Goal: Task Accomplishment & Management: Complete application form

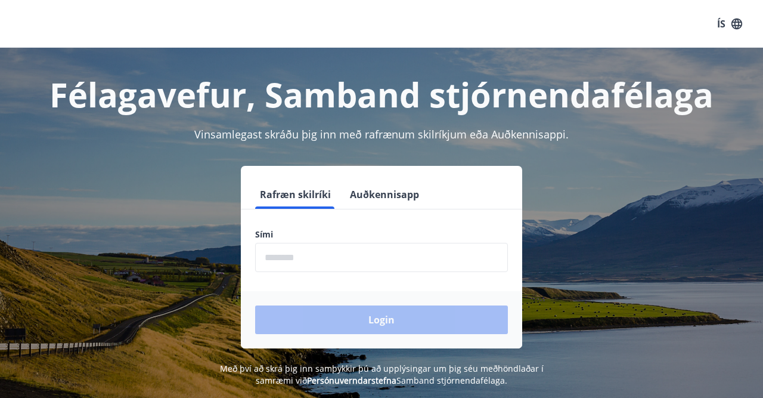
click at [270, 258] on input "phone" at bounding box center [381, 257] width 253 height 29
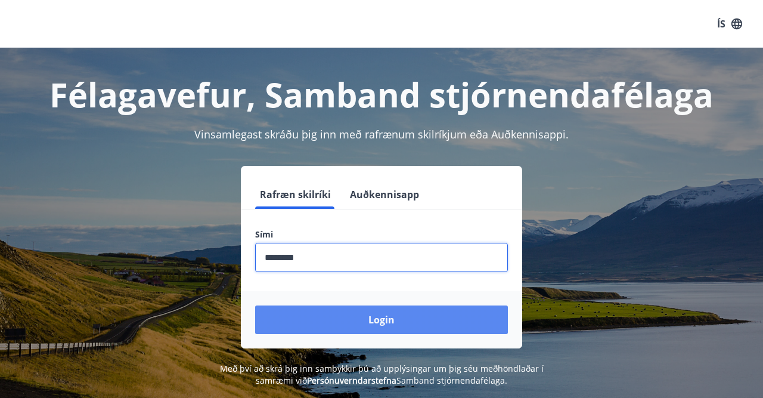
type input "********"
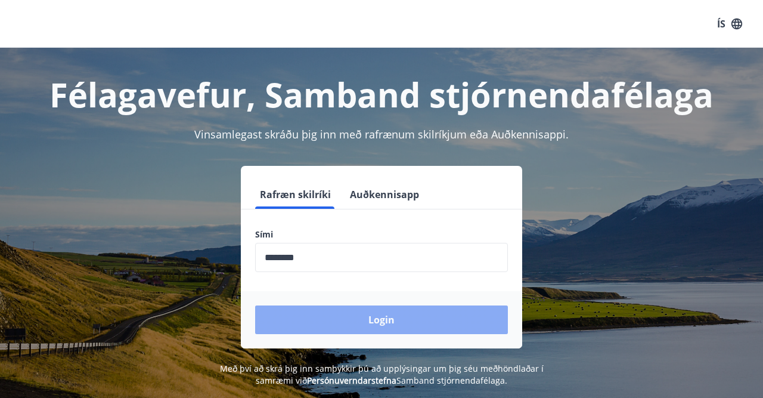
click at [371, 320] on button "Login" at bounding box center [381, 319] width 253 height 29
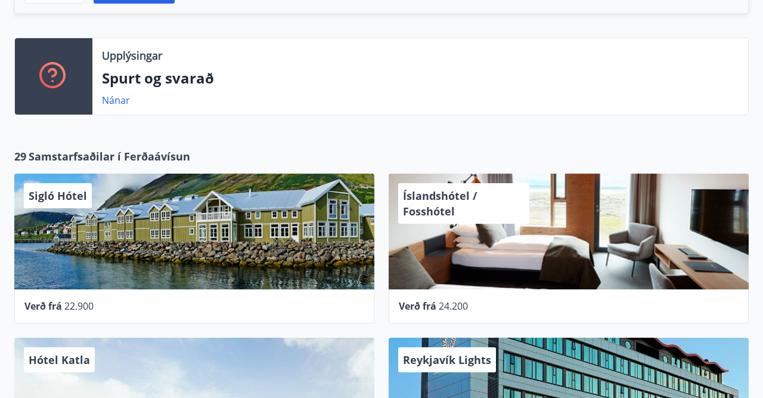
scroll to position [26, 0]
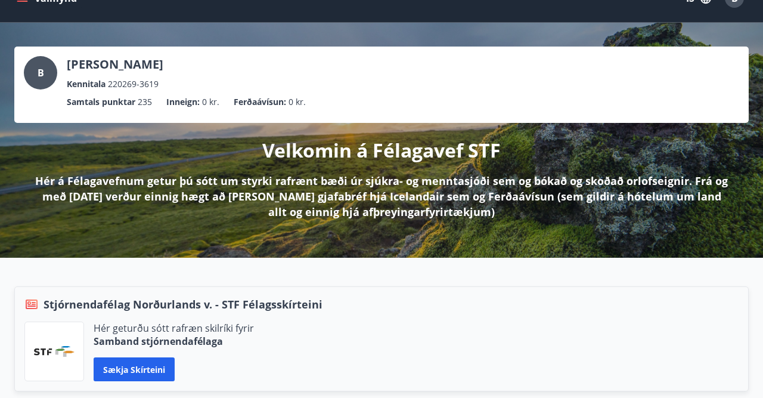
click at [41, 70] on span "B" at bounding box center [41, 72] width 7 height 13
click at [91, 63] on p "[PERSON_NAME]" at bounding box center [115, 64] width 97 height 17
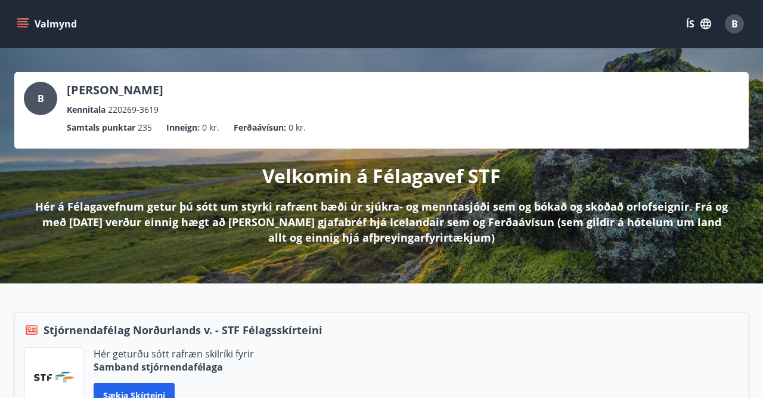
scroll to position [0, 0]
click at [26, 25] on icon "menu" at bounding box center [23, 24] width 12 height 12
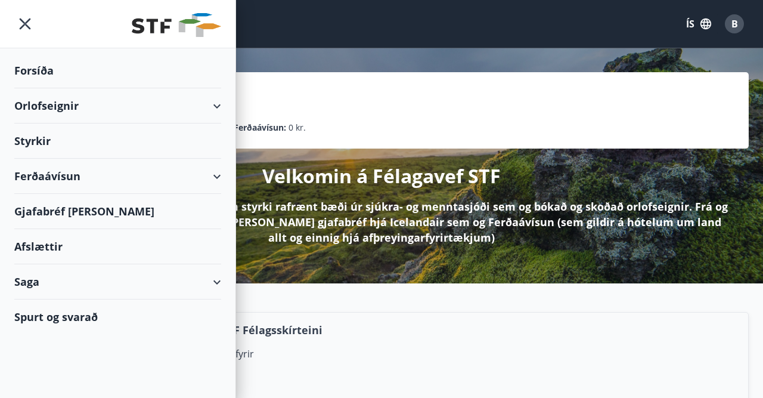
click at [219, 176] on div "Ferðaávísun" at bounding box center [117, 176] width 207 height 35
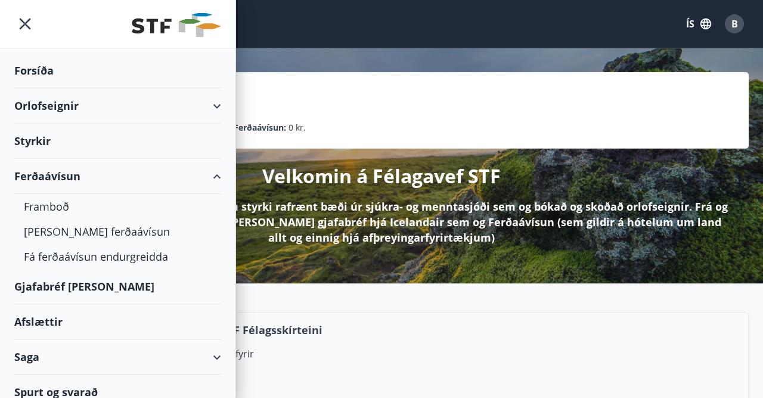
click at [87, 284] on div "Gjafabréf [PERSON_NAME]" at bounding box center [117, 286] width 207 height 35
click at [106, 287] on div "Gjafabréf [PERSON_NAME]" at bounding box center [117, 286] width 207 height 35
